Goal: Find specific page/section: Find specific page/section

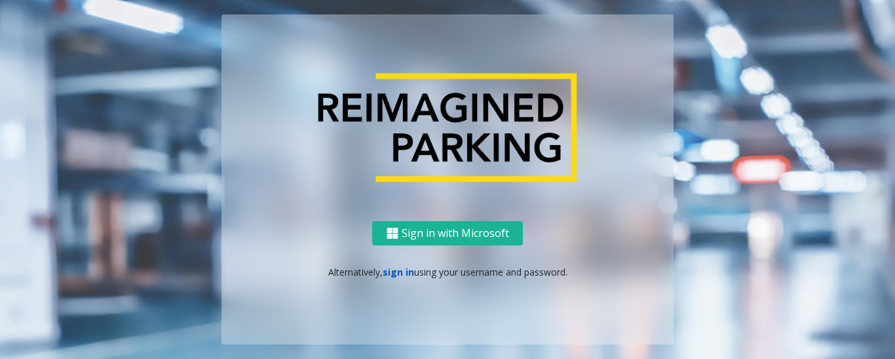
click at [406, 273] on link "sign in" at bounding box center [398, 271] width 31 height 12
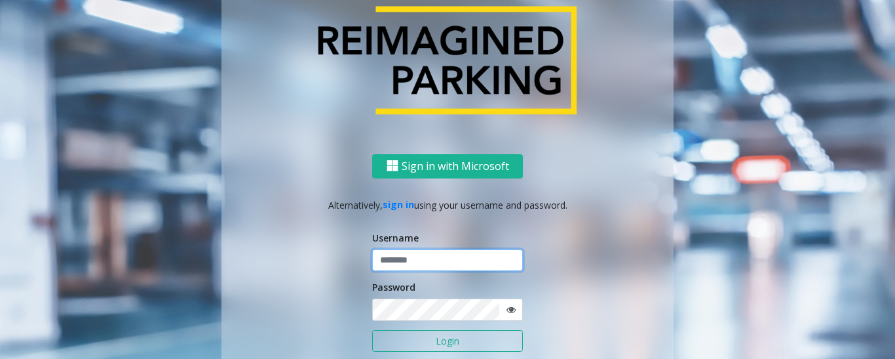
type input "******"
click at [418, 340] on button "Login" at bounding box center [447, 341] width 151 height 22
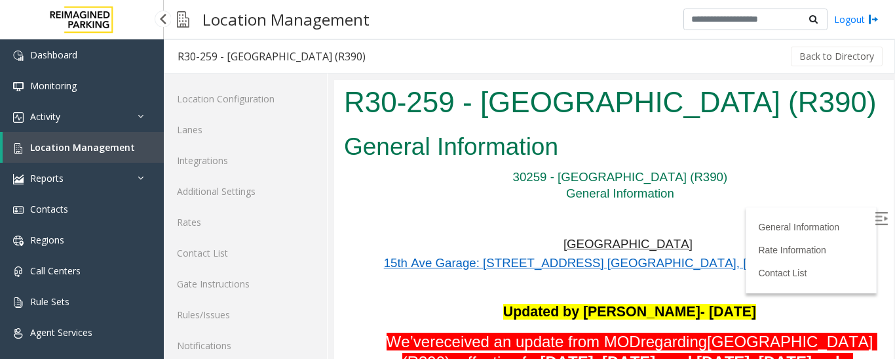
click at [126, 151] on span "Location Management" at bounding box center [82, 147] width 105 height 12
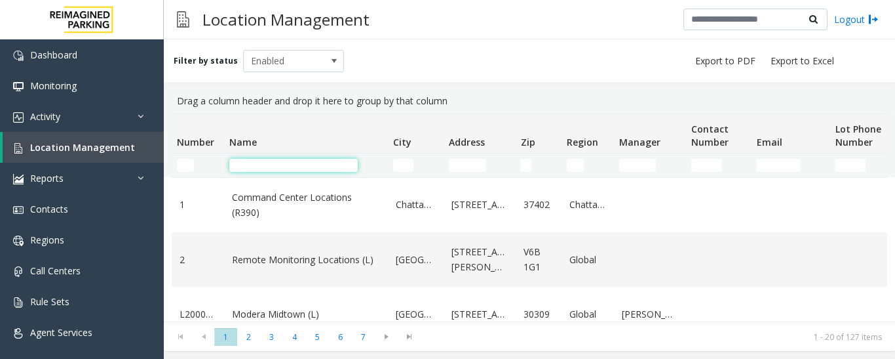
click at [334, 168] on input "Name Filter" at bounding box center [293, 165] width 128 height 13
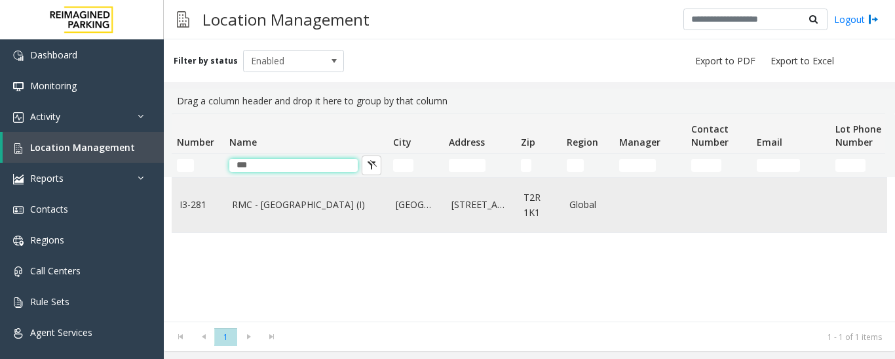
type input "***"
click at [288, 199] on link "RMC - Mount Royal Village (I)" at bounding box center [306, 204] width 148 height 14
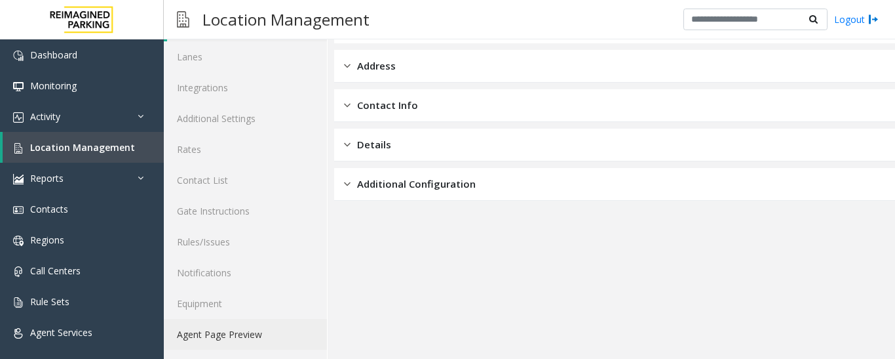
scroll to position [73, 0]
click at [221, 335] on link "Agent Page Preview" at bounding box center [245, 333] width 163 height 31
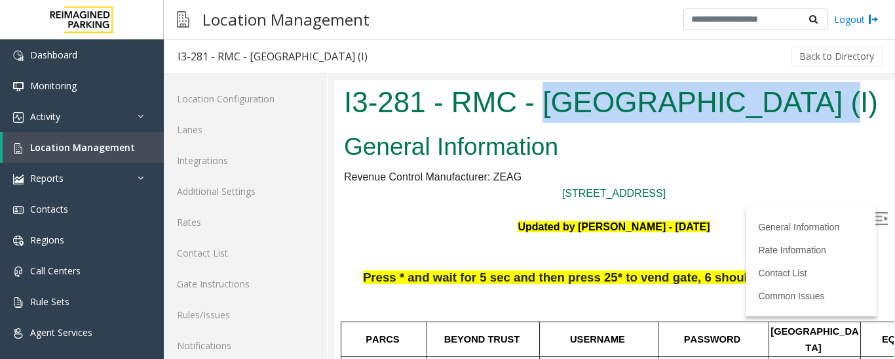
drag, startPoint x: 543, startPoint y: 102, endPoint x: 798, endPoint y: 115, distance: 255.3
click at [798, 115] on h1 "I3-281 - RMC - [GEOGRAPHIC_DATA] (I)" at bounding box center [614, 102] width 540 height 41
copy h1 "Mount Royal Village"
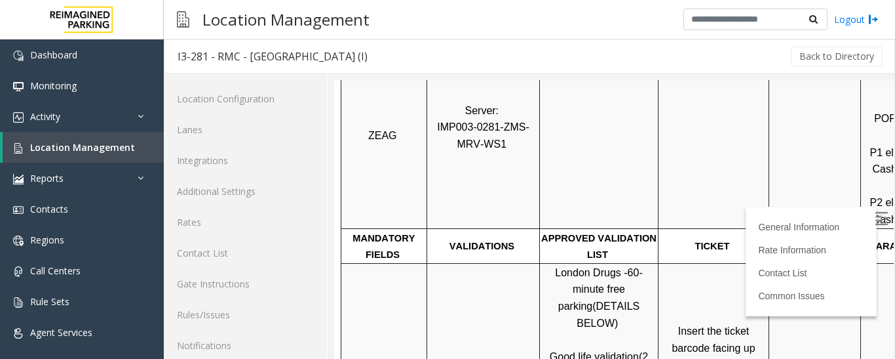
scroll to position [328, 0]
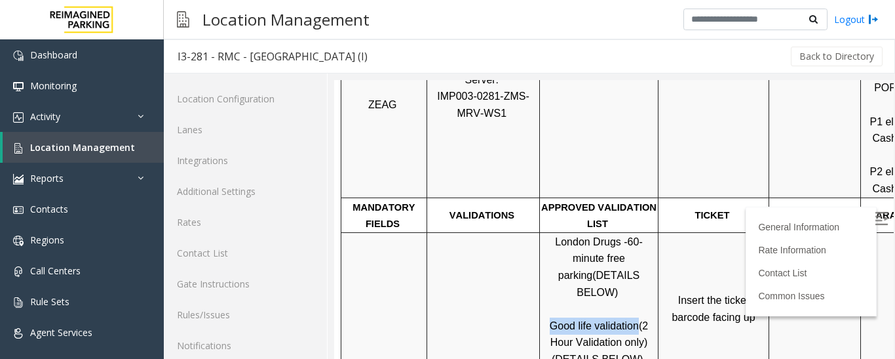
drag, startPoint x: 553, startPoint y: 291, endPoint x: 622, endPoint y: 293, distance: 68.9
click at [636, 320] on span "Good life validation" at bounding box center [594, 325] width 89 height 11
copy span "Good life validation"
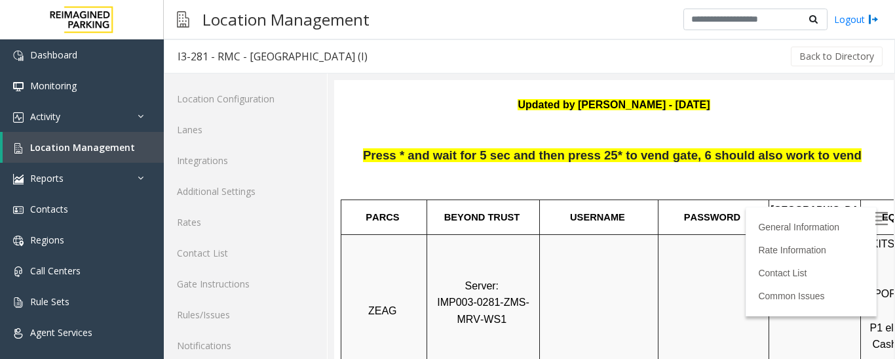
scroll to position [197, 0]
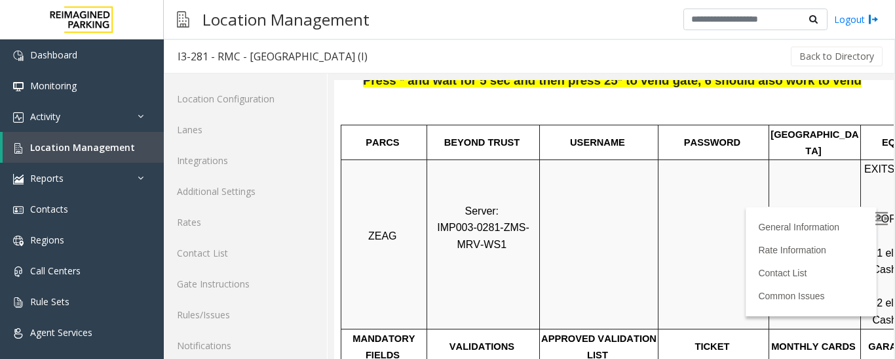
click at [875, 220] on img at bounding box center [881, 218] width 13 height 13
click at [745, 338] on p "TICKET" at bounding box center [713, 346] width 109 height 17
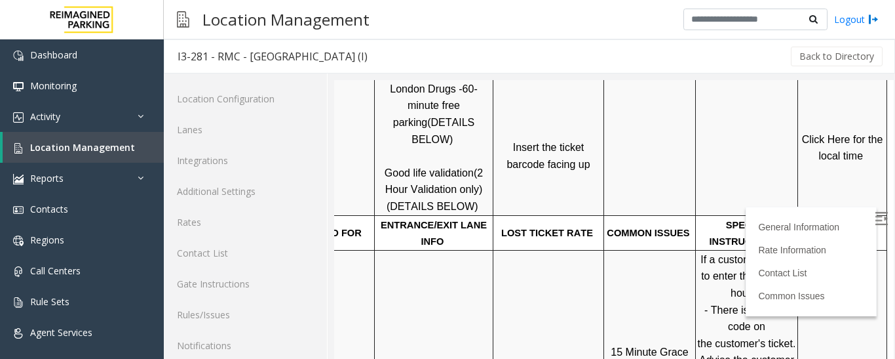
scroll to position [459, 185]
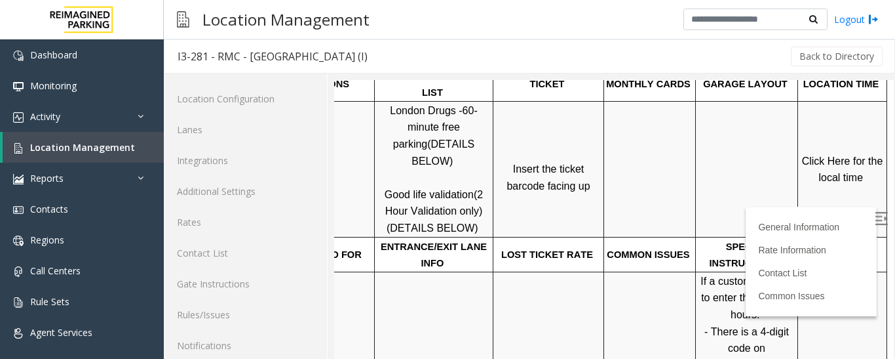
click at [802, 155] on span "Click Here for the local time" at bounding box center [844, 169] width 84 height 28
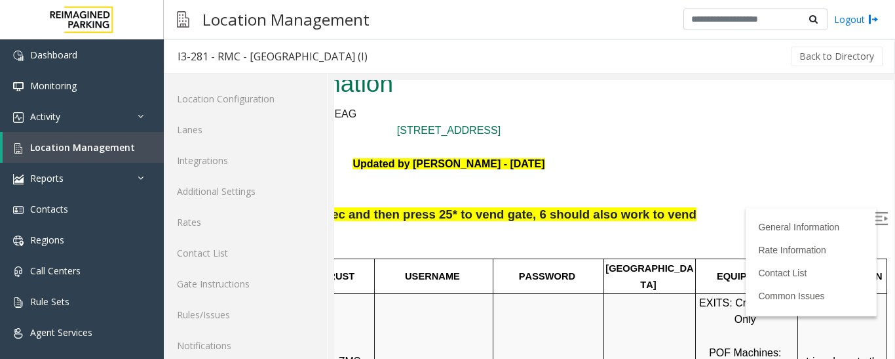
scroll to position [0, 185]
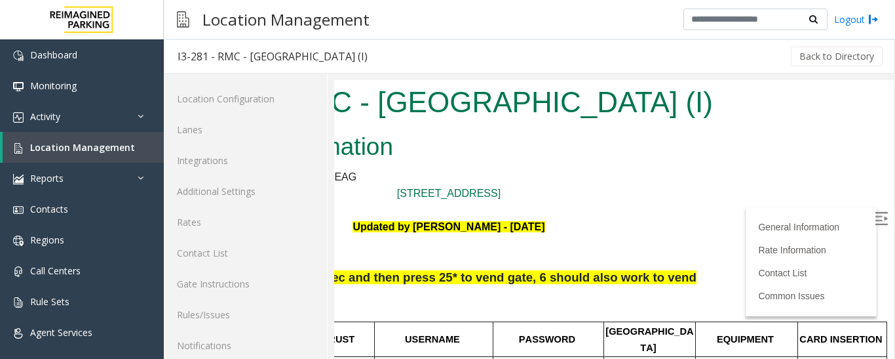
drag, startPoint x: 526, startPoint y: 343, endPoint x: 532, endPoint y: 341, distance: 6.8
drag, startPoint x: 577, startPoint y: 323, endPoint x: 515, endPoint y: 329, distance: 62.6
click at [515, 329] on td "PASSWORD" at bounding box center [549, 338] width 111 height 35
click at [572, 333] on p "PASSWORD" at bounding box center [548, 338] width 109 height 17
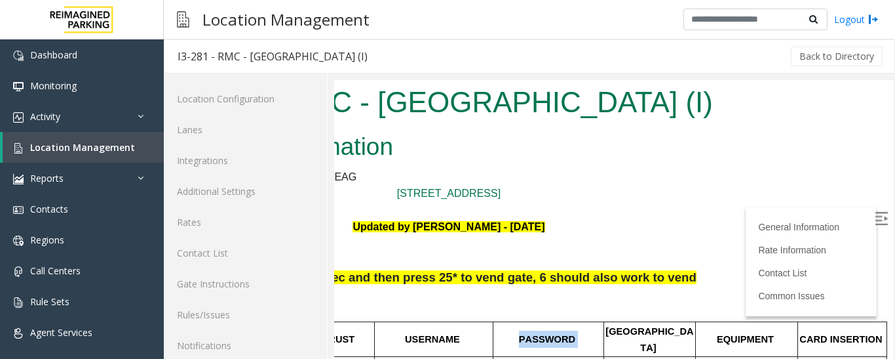
drag, startPoint x: 572, startPoint y: 333, endPoint x: 488, endPoint y: 335, distance: 84.6
click at [494, 335] on p "PASSWORD" at bounding box center [548, 338] width 109 height 17
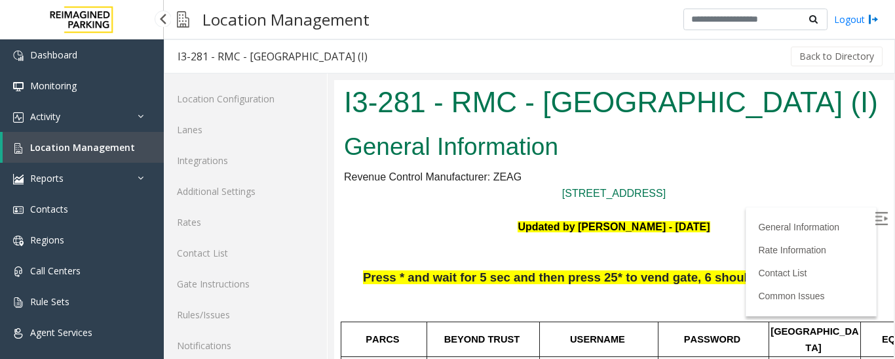
scroll to position [0, 185]
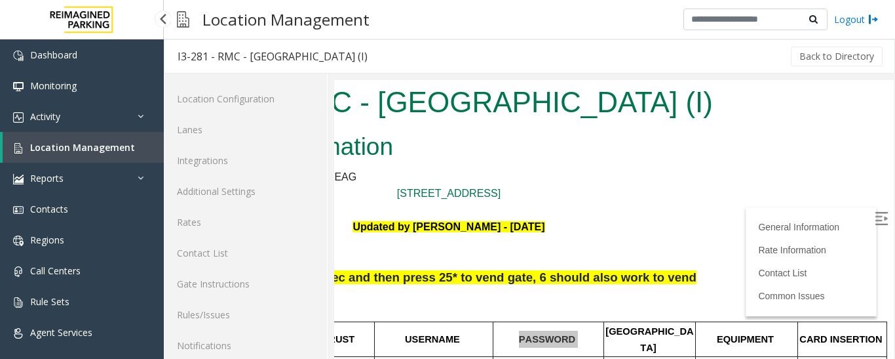
click at [84, 144] on span "Location Management" at bounding box center [82, 147] width 105 height 12
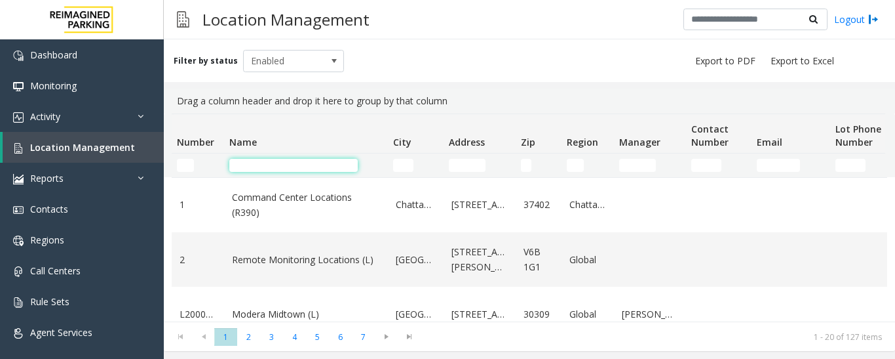
click at [251, 167] on input "Name Filter" at bounding box center [293, 165] width 128 height 13
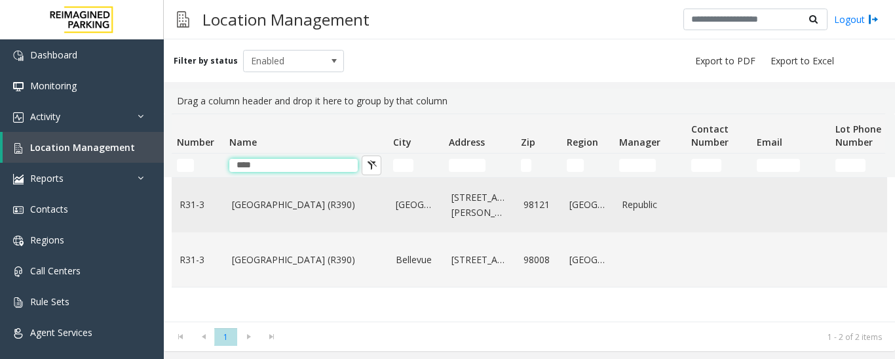
type input "****"
click at [284, 214] on td "Bell Street Garage (R390)" at bounding box center [306, 205] width 164 height 54
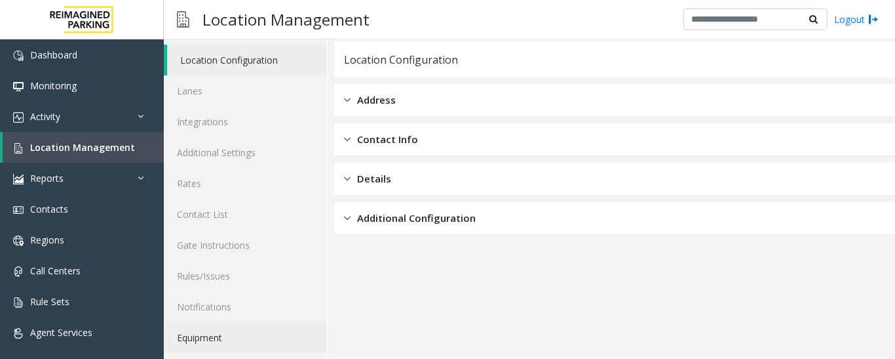
scroll to position [73, 0]
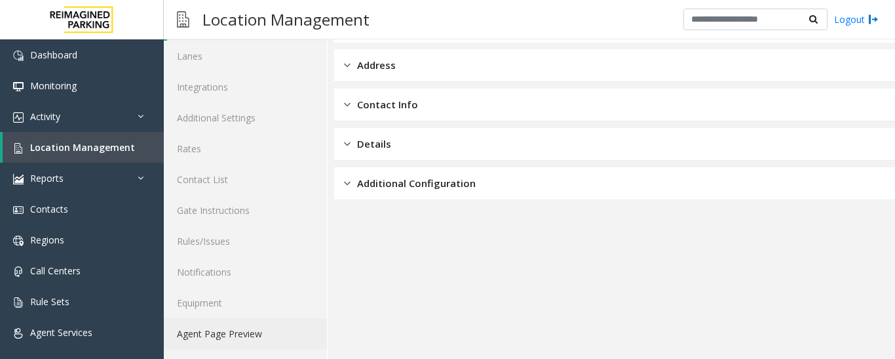
click at [255, 337] on link "Agent Page Preview" at bounding box center [245, 333] width 163 height 31
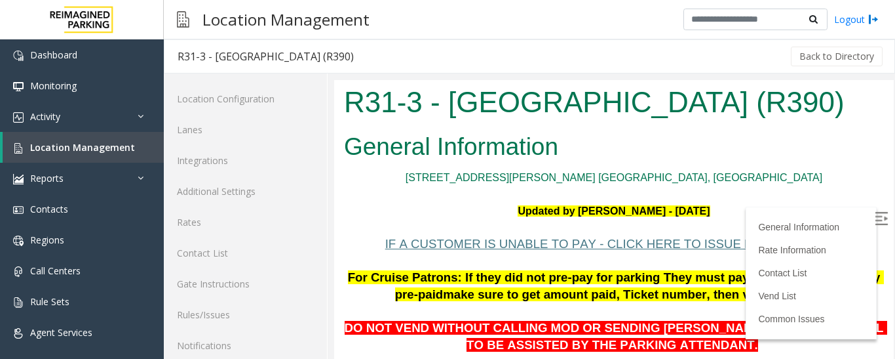
click at [875, 219] on img at bounding box center [881, 218] width 13 height 13
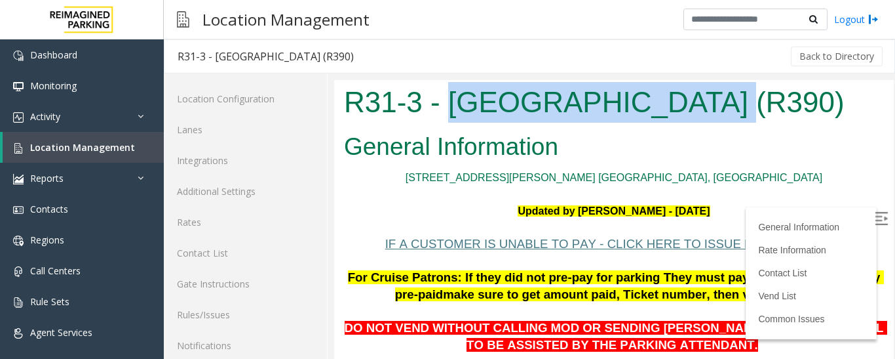
drag, startPoint x: 446, startPoint y: 103, endPoint x: 686, endPoint y: 105, distance: 239.3
click at [686, 105] on h1 "R31-3 - Bell Street Garage (R390)" at bounding box center [614, 102] width 540 height 41
copy h1 "Bell Street Garage"
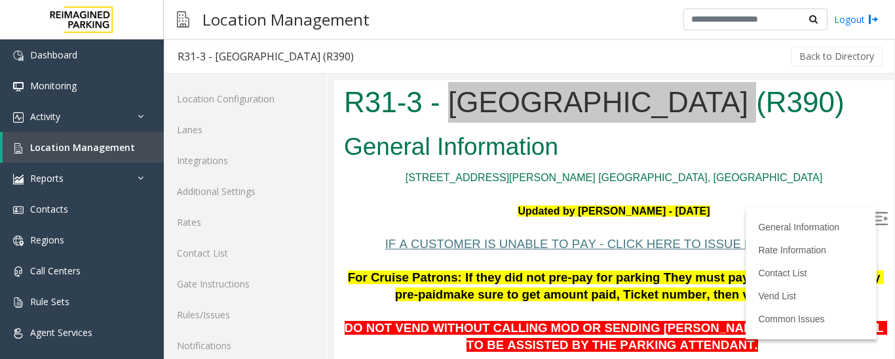
scroll to position [66, 0]
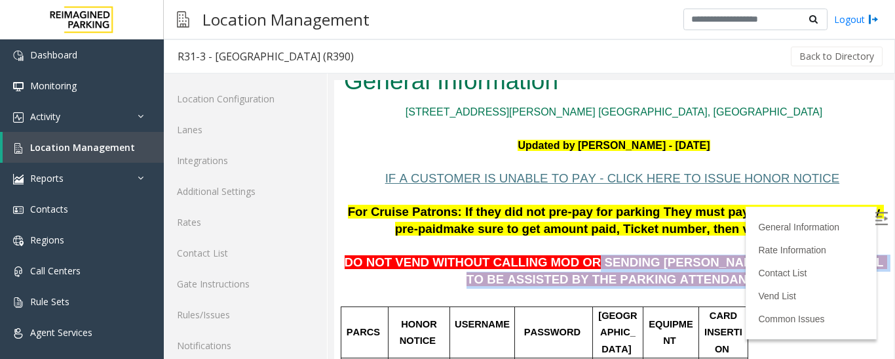
drag, startPoint x: 572, startPoint y: 262, endPoint x: 662, endPoint y: 277, distance: 91.7
click at [675, 280] on p "DO NOT VEND WITHOUT CALLING MOD OR SENDING PARKER TO THE 5TH LEVEL TO BE ASSIST…" at bounding box center [614, 263] width 540 height 50
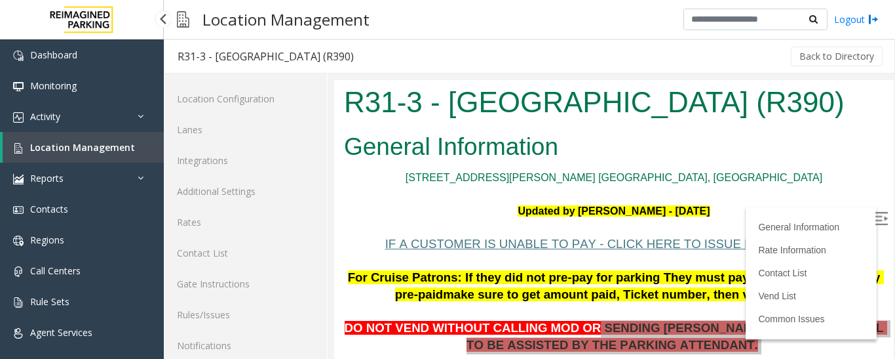
click at [115, 139] on link "Location Management" at bounding box center [83, 147] width 161 height 31
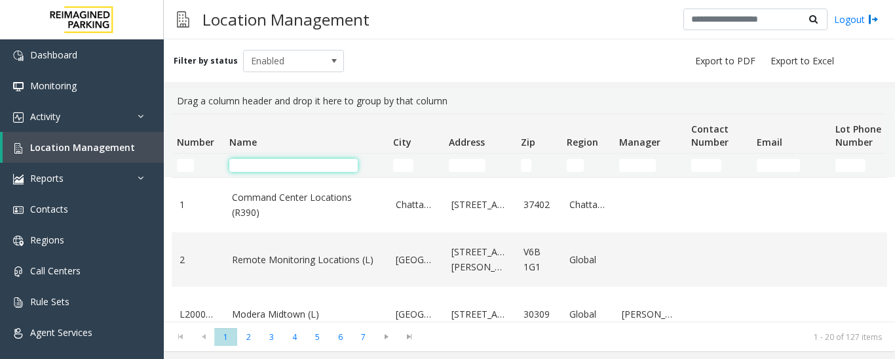
click at [256, 165] on input "Name Filter" at bounding box center [293, 165] width 128 height 13
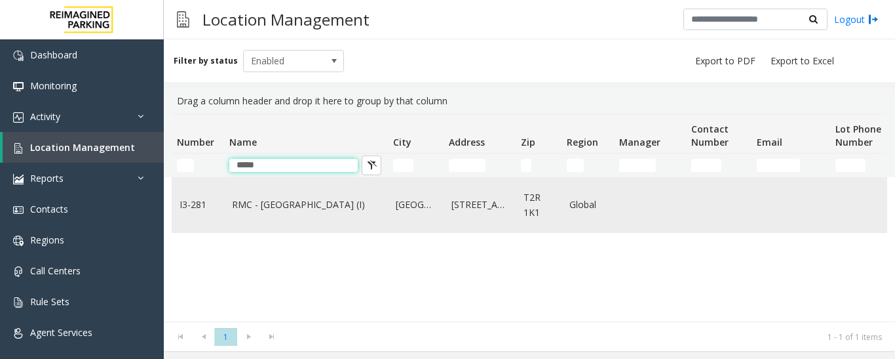
type input "*****"
click at [286, 209] on link "RMC - [GEOGRAPHIC_DATA] (I)" at bounding box center [306, 204] width 148 height 14
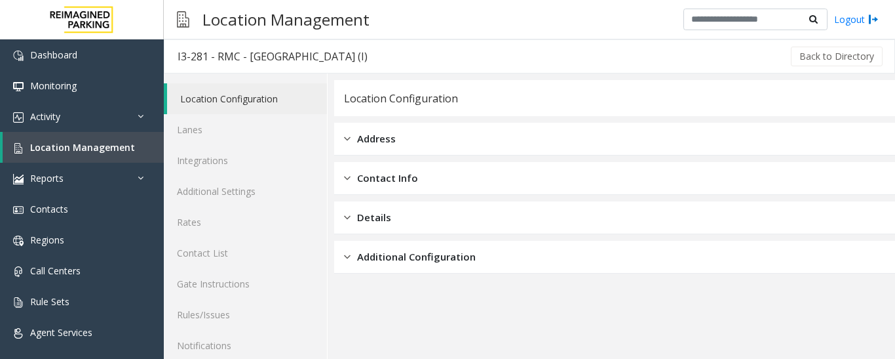
scroll to position [73, 0]
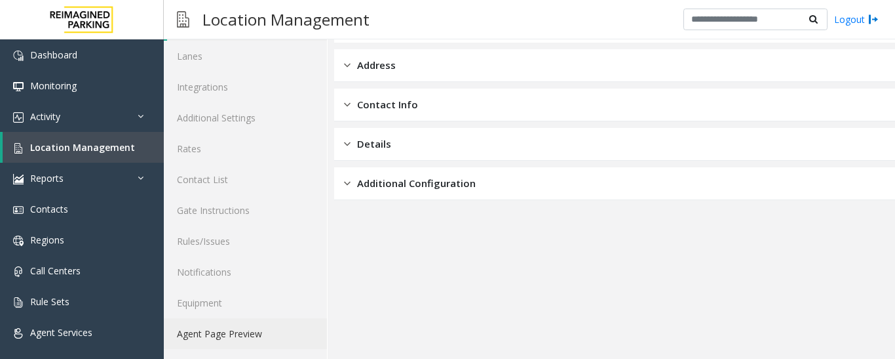
click at [236, 326] on link "Agent Page Preview" at bounding box center [245, 333] width 163 height 31
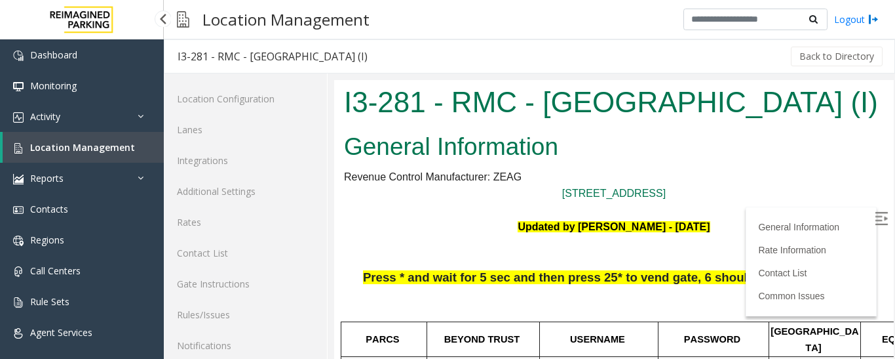
click at [56, 151] on span "Location Management" at bounding box center [82, 147] width 105 height 12
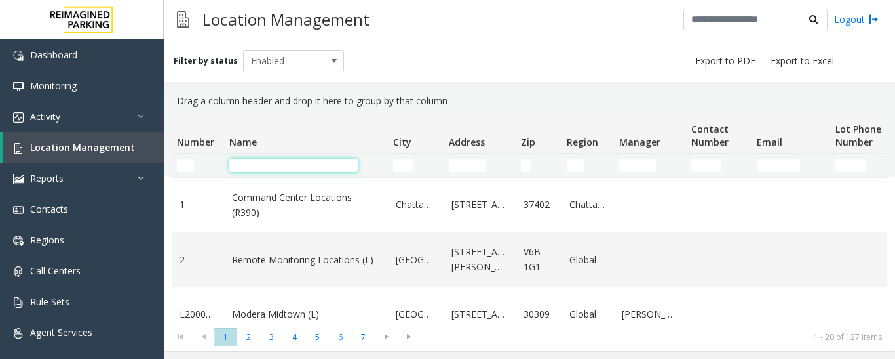
click at [290, 168] on input "Name Filter" at bounding box center [293, 165] width 128 height 13
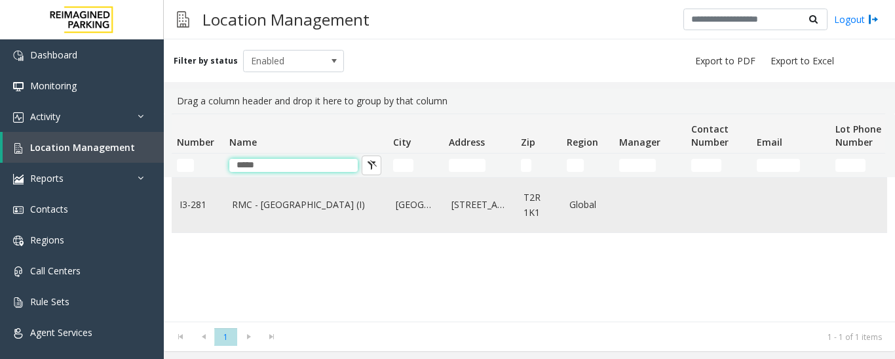
type input "*****"
click at [301, 199] on link "RMC - Mount Royal Village (I)" at bounding box center [306, 204] width 148 height 14
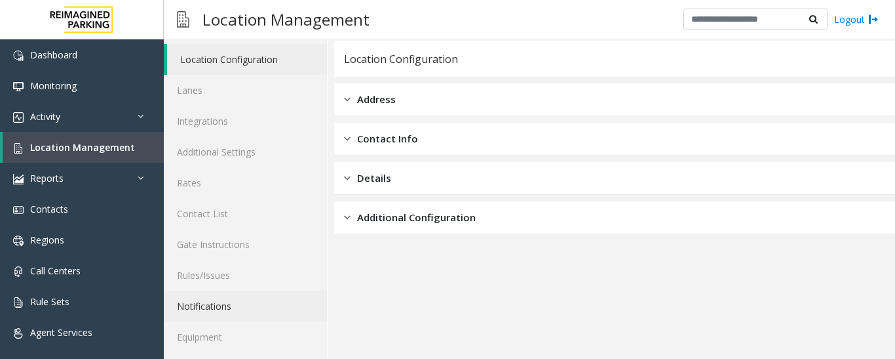
scroll to position [73, 0]
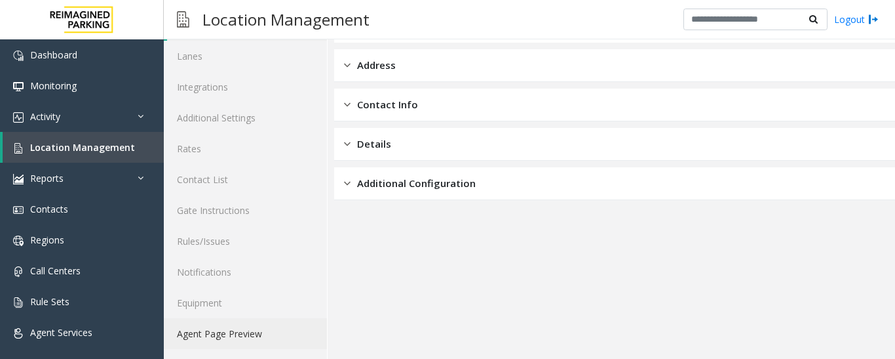
click at [258, 329] on link "Agent Page Preview" at bounding box center [245, 333] width 163 height 31
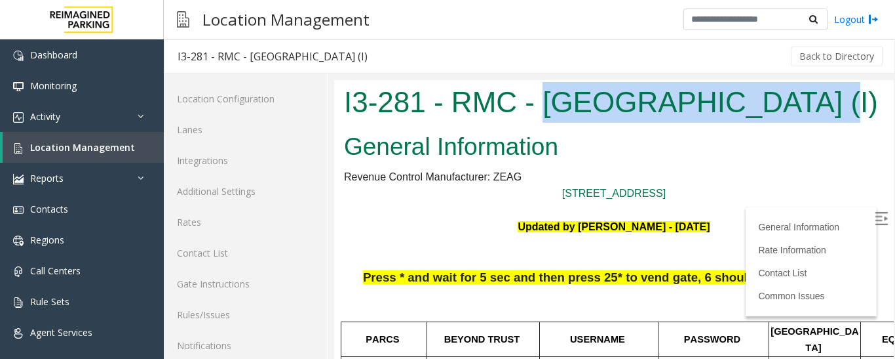
drag, startPoint x: 540, startPoint y: 101, endPoint x: 798, endPoint y: 113, distance: 258.5
click at [798, 113] on h1 "I3-281 - RMC - [GEOGRAPHIC_DATA] (I)" at bounding box center [614, 102] width 540 height 41
copy h1 "Mount Royal Village"
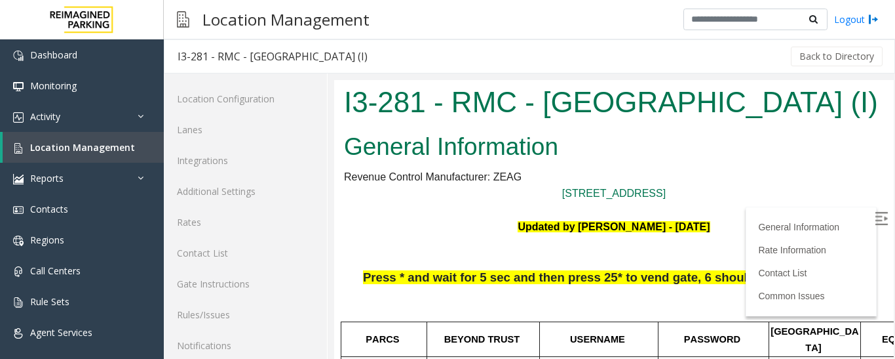
click at [873, 211] on label at bounding box center [883, 220] width 20 height 20
click at [101, 143] on span "Location Management" at bounding box center [82, 147] width 105 height 12
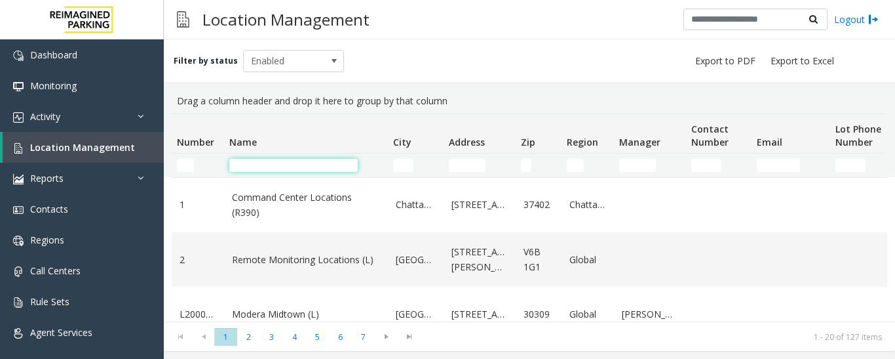
click at [276, 169] on input "Name Filter" at bounding box center [293, 165] width 128 height 13
click at [276, 172] on td "Name Filter" at bounding box center [306, 165] width 164 height 24
